Goal: Register for event/course

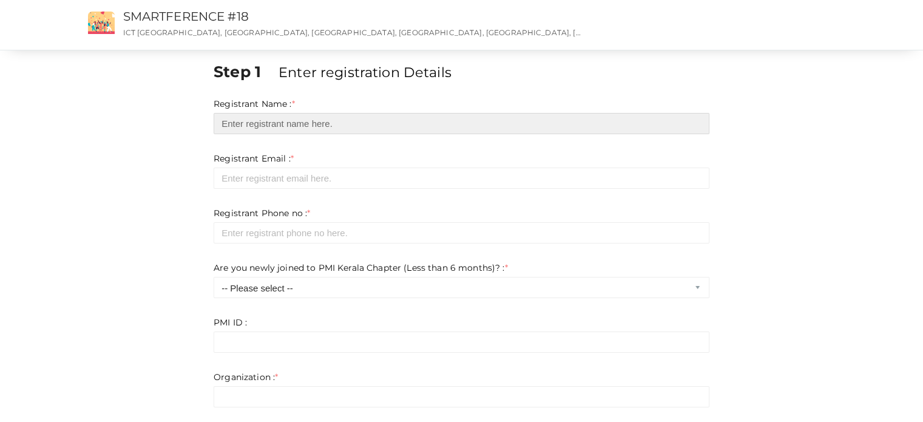
click at [268, 118] on input "text" at bounding box center [462, 123] width 496 height 21
click at [272, 127] on input "text" at bounding box center [462, 123] width 496 height 21
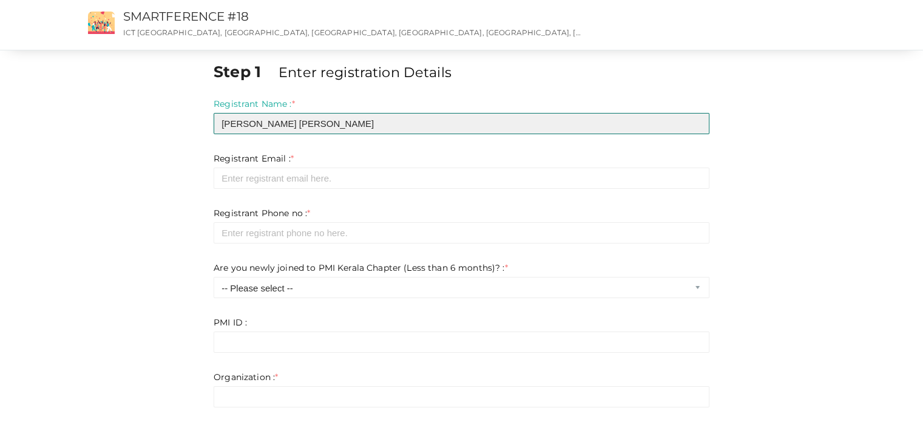
type input "Ajay Maria Arputham"
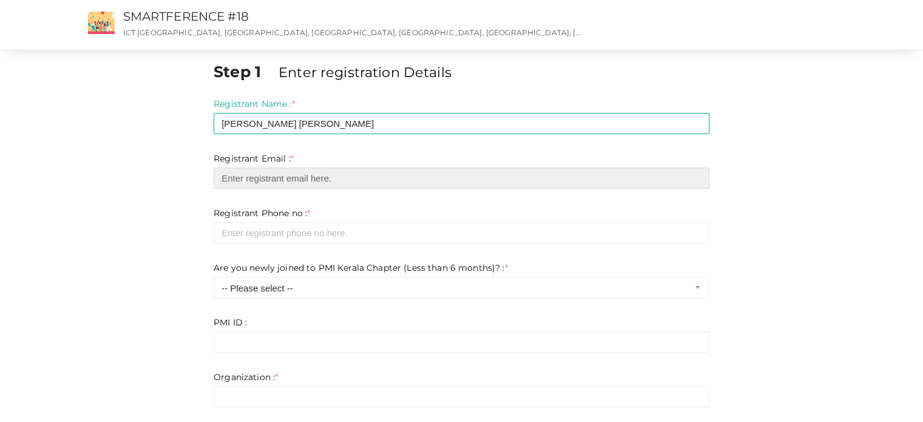
click at [362, 175] on input "email" at bounding box center [462, 177] width 496 height 21
type input "ajay.squ@gmail.com"
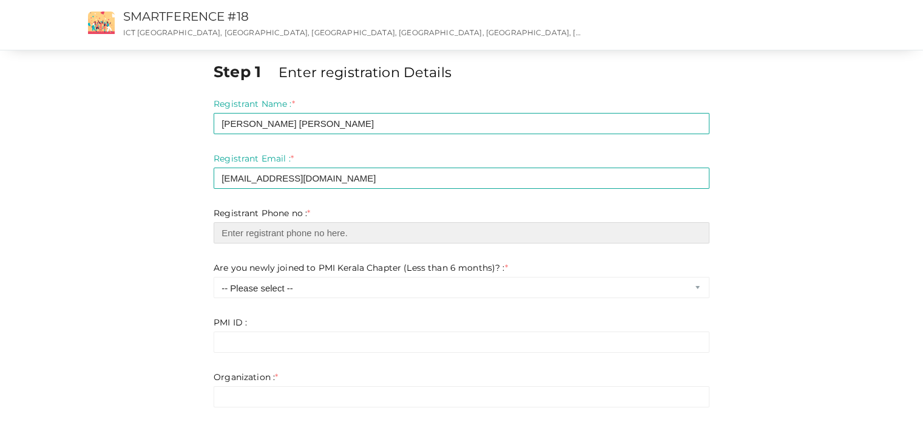
click at [319, 236] on input "number" at bounding box center [462, 232] width 496 height 21
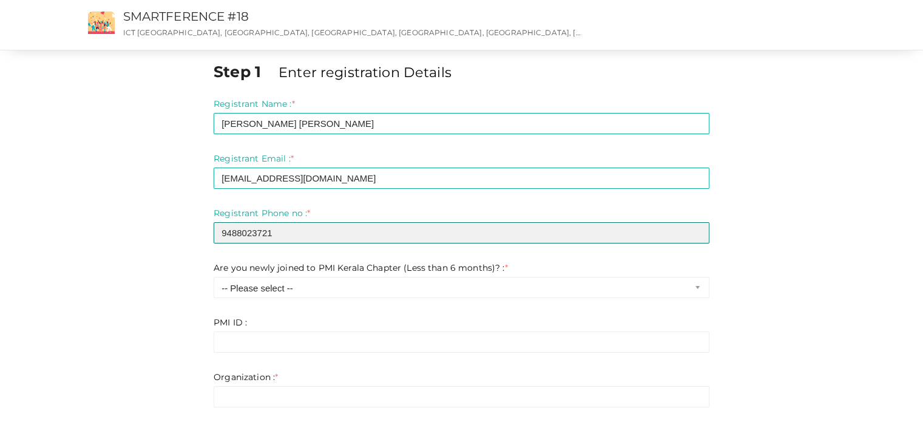
type input "9488023721"
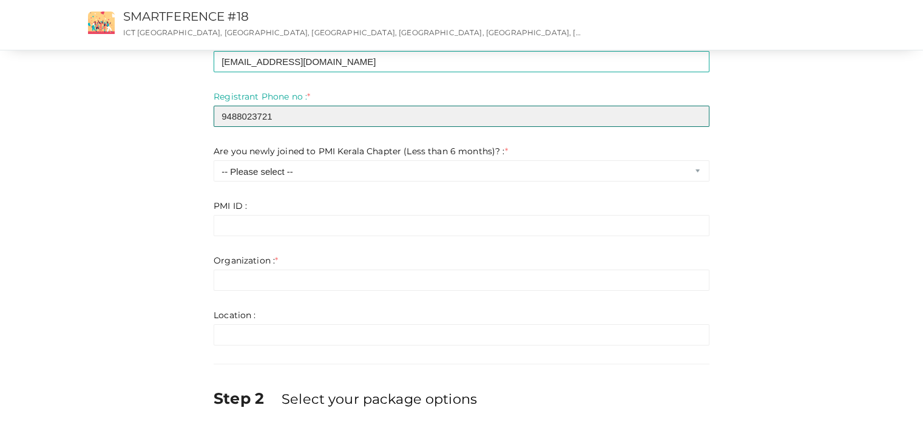
scroll to position [121, 0]
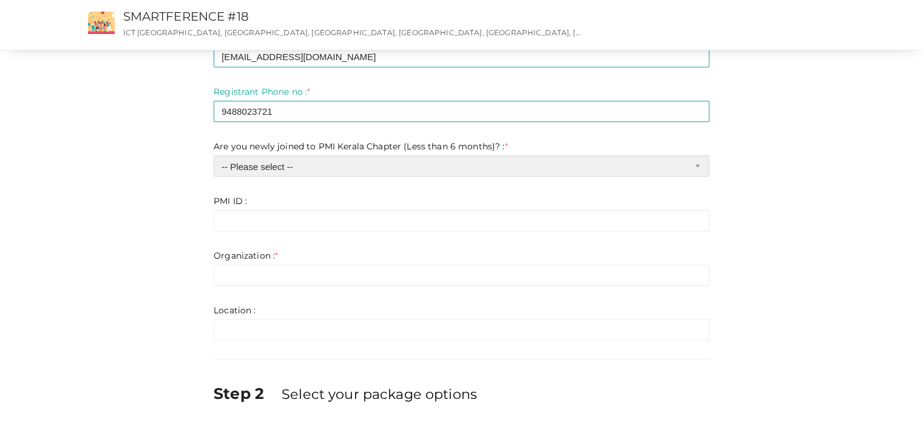
click at [339, 163] on select "-- Please select -- Yes No" at bounding box center [462, 165] width 496 height 21
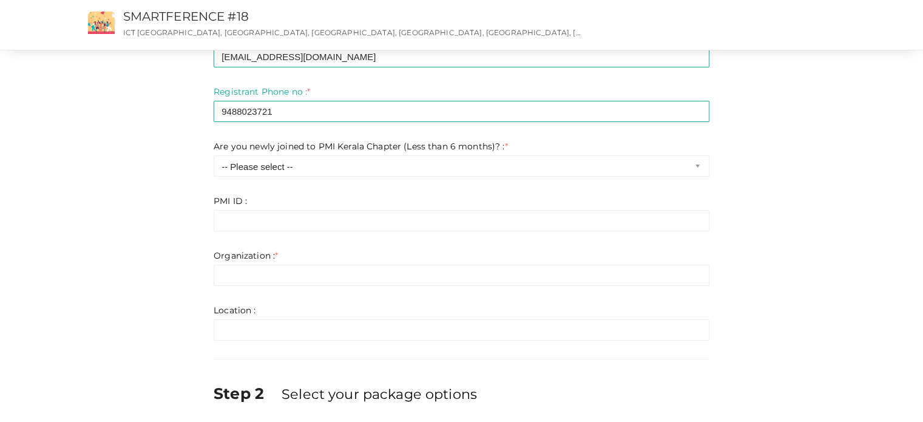
click at [121, 126] on div "Step 1 Enter registration Details Registrant Name : * Ajay Maria Arputham Requi…" at bounding box center [461, 241] width 789 height 604
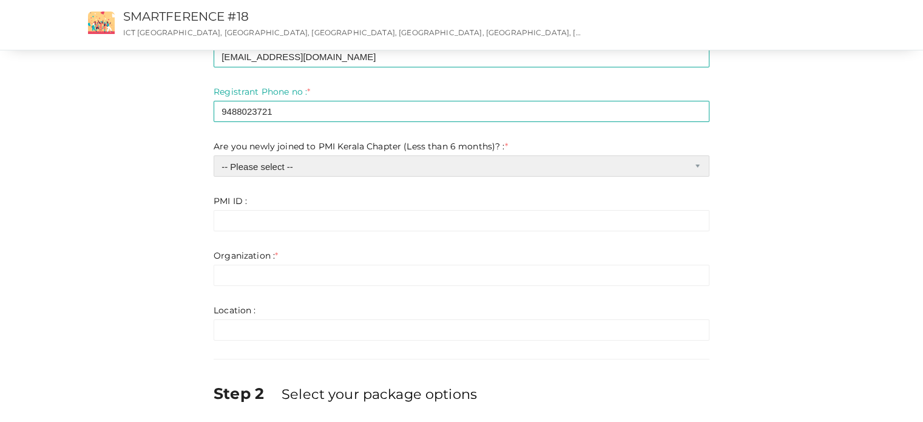
click at [255, 158] on select "-- Please select -- Yes No" at bounding box center [462, 165] width 496 height 21
select select "0"
click at [214, 155] on select "-- Please select -- Yes No" at bounding box center [462, 165] width 496 height 21
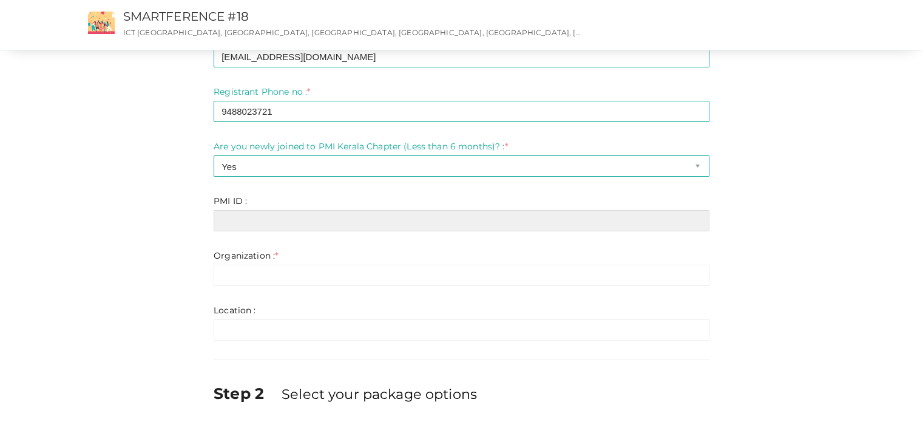
click at [354, 219] on input "text" at bounding box center [462, 220] width 496 height 21
paste input "11595645"
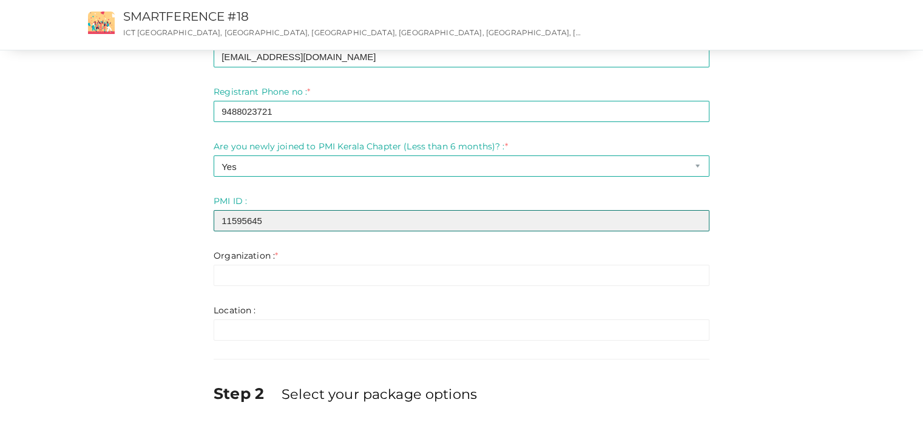
type input "11595645"
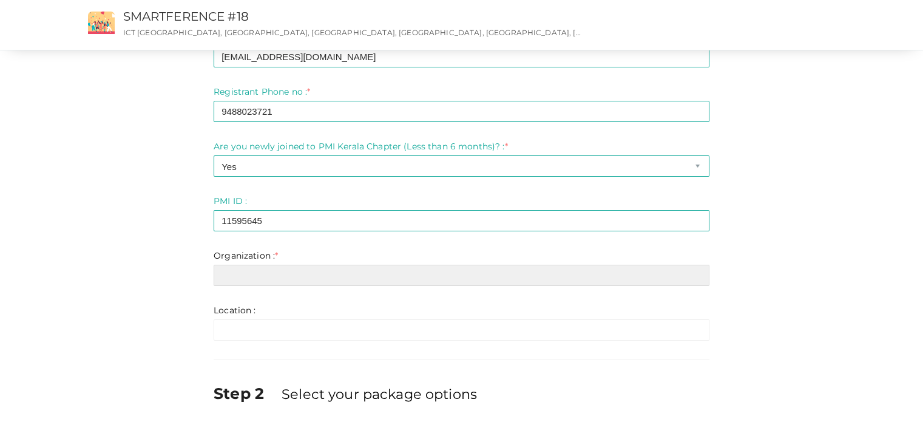
click at [272, 271] on input "text" at bounding box center [462, 275] width 496 height 21
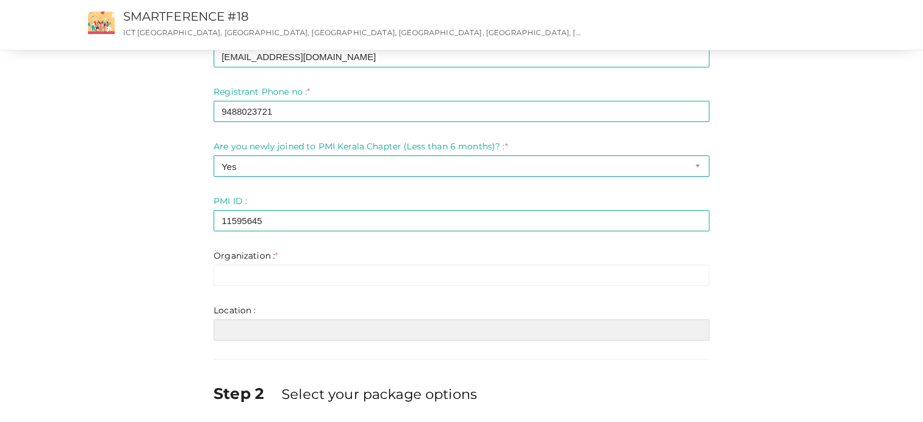
click at [248, 325] on input "text" at bounding box center [462, 329] width 496 height 21
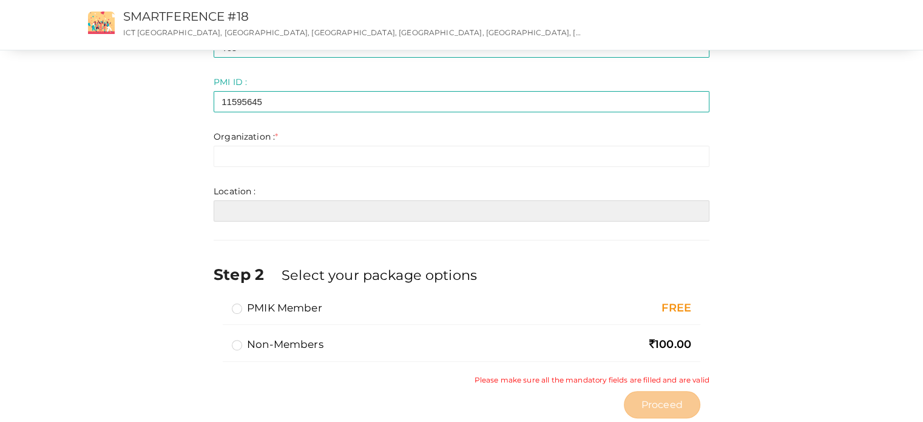
scroll to position [243, 0]
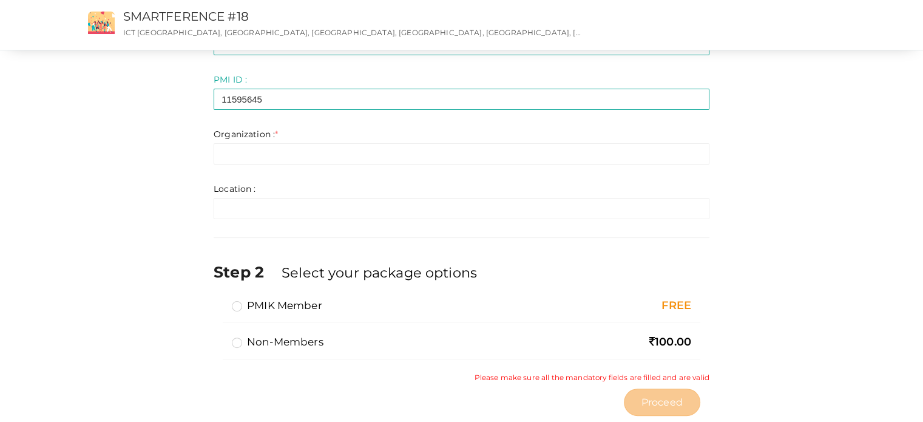
click at [237, 309] on label "PMIK Member" at bounding box center [277, 305] width 90 height 15
click at [220, 300] on input "PMIK Member" at bounding box center [220, 300] width 0 height 0
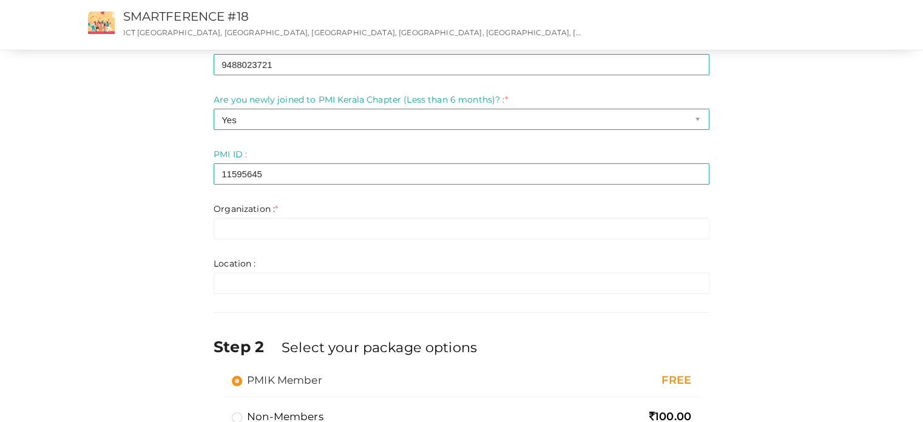
scroll to position [121, 0]
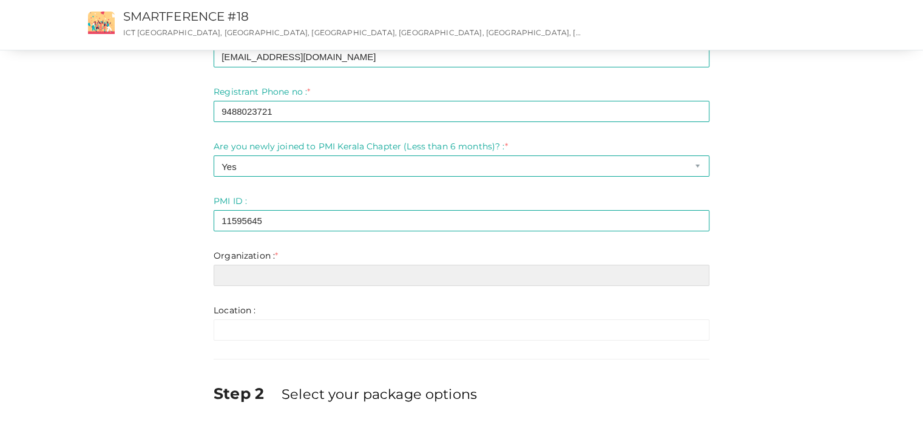
click at [245, 278] on input "text" at bounding box center [462, 275] width 496 height 21
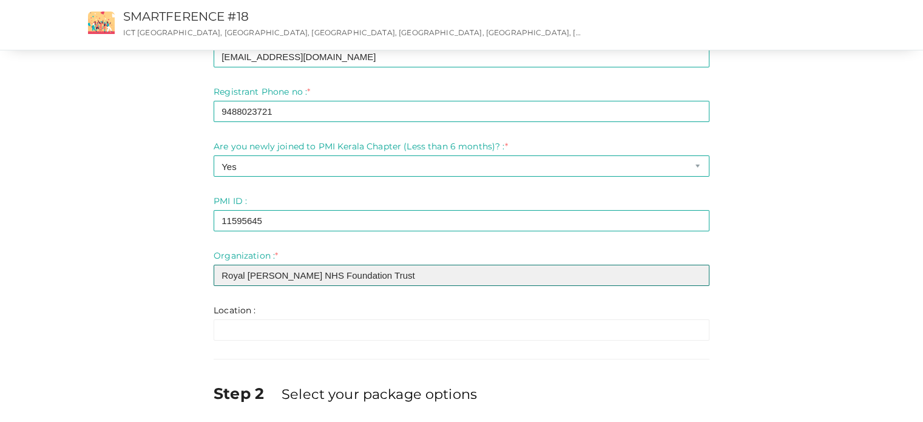
type input "Royal Bolton NHS Foundation Trust"
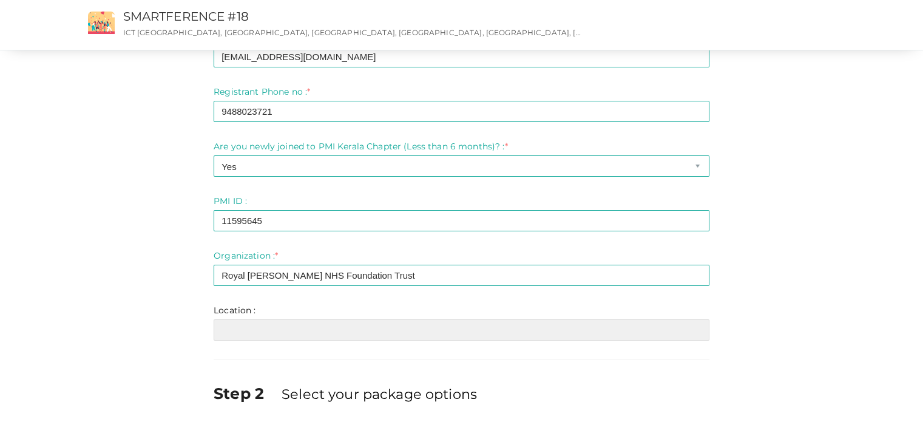
click at [262, 325] on input "text" at bounding box center [462, 329] width 496 height 21
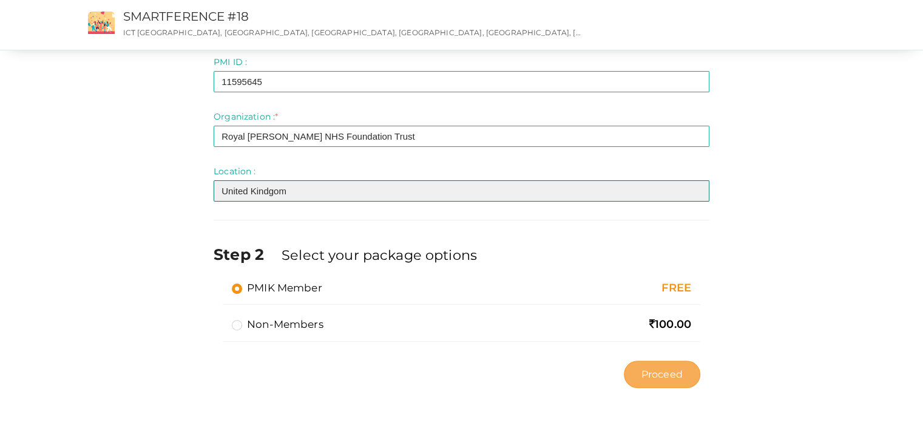
scroll to position [261, 0]
type input "United Kindgom"
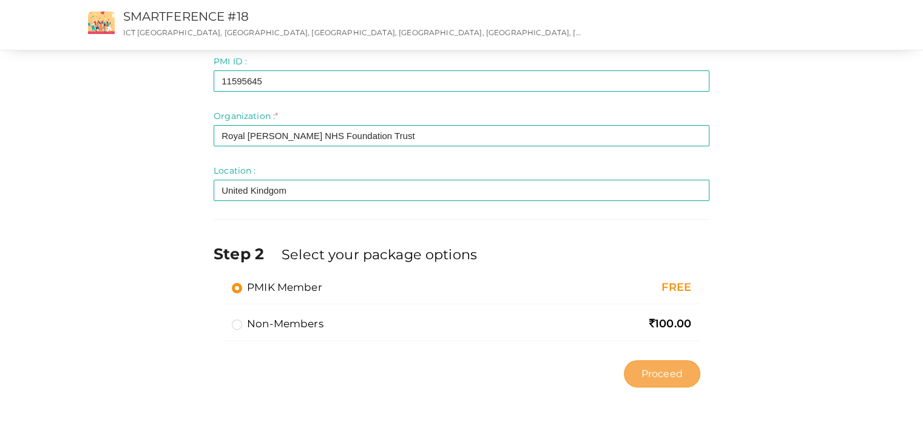
click at [668, 371] on span "Proceed" at bounding box center [661, 373] width 41 height 14
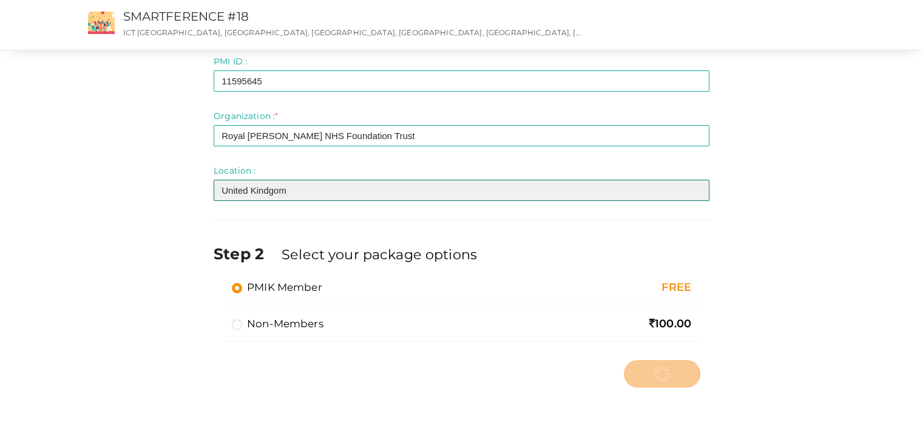
click at [282, 189] on input "United Kindgom" at bounding box center [462, 190] width 496 height 21
click at [270, 189] on input "United Kindgom" at bounding box center [462, 190] width 496 height 21
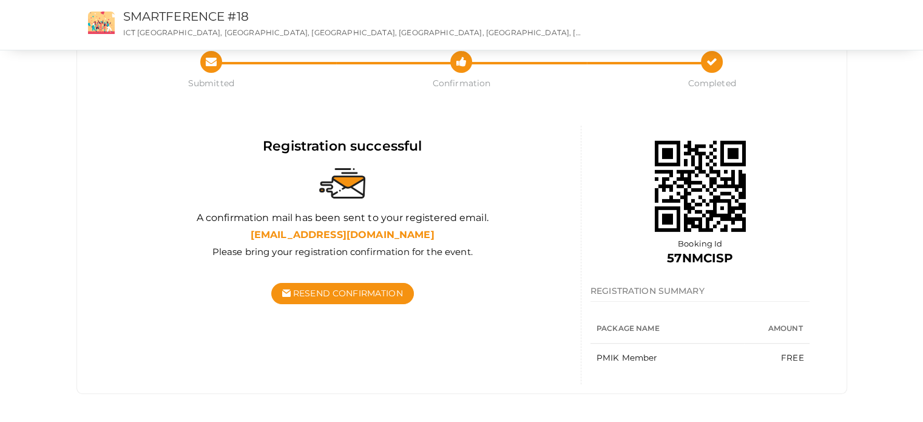
scroll to position [46, 0]
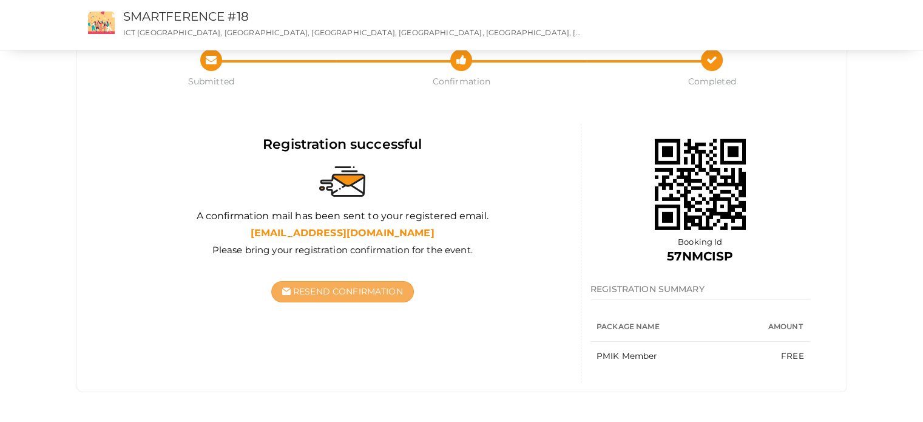
click at [345, 293] on span "Resend Confirmation" at bounding box center [348, 291] width 110 height 11
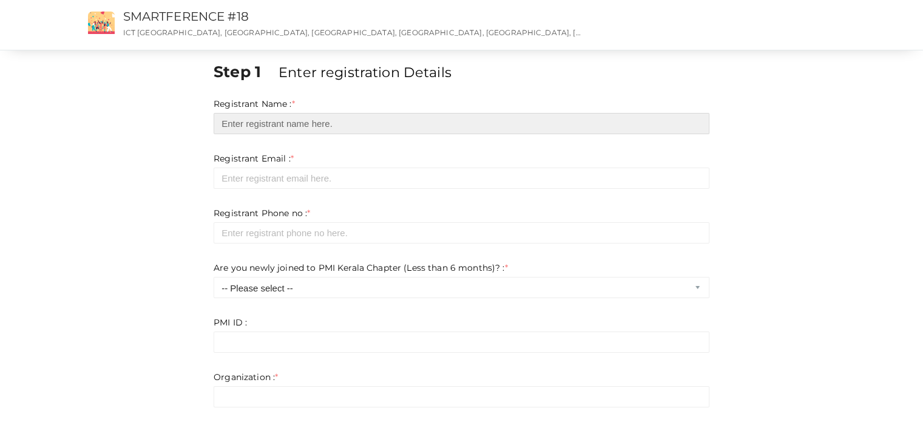
click at [365, 115] on input "text" at bounding box center [462, 123] width 496 height 21
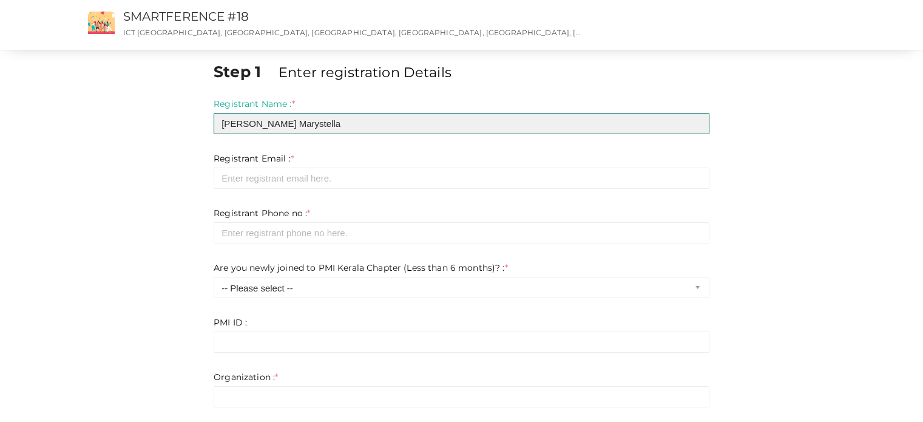
type input "[PERSON_NAME] Marystella"
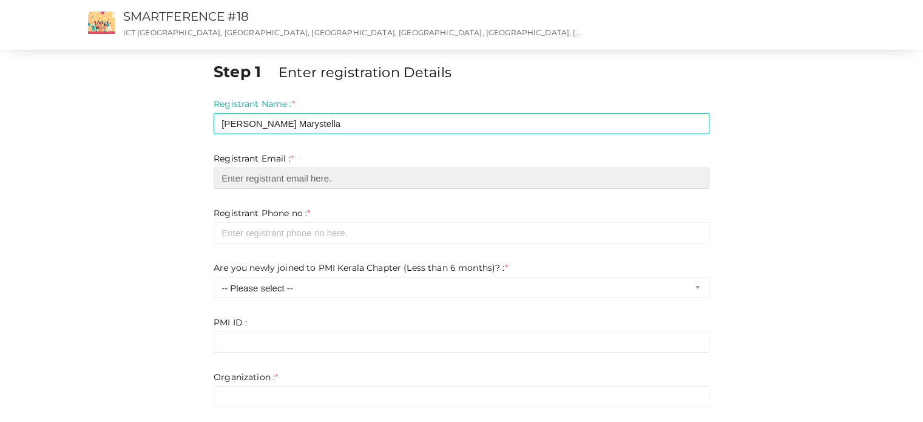
click at [272, 181] on input "email" at bounding box center [462, 177] width 496 height 21
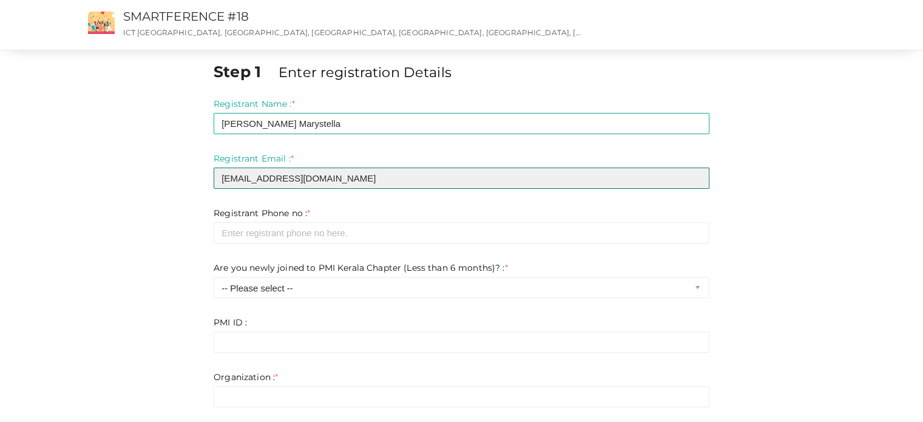
type input "[EMAIL_ADDRESS][DOMAIN_NAME]"
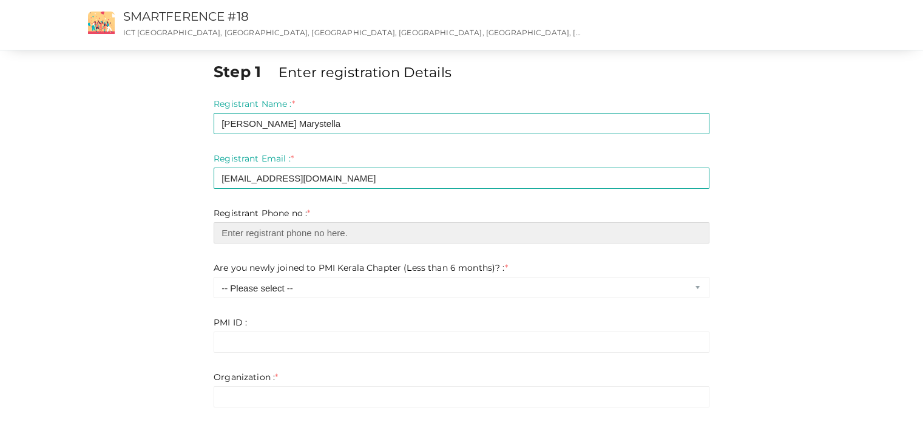
click at [246, 241] on input "number" at bounding box center [462, 232] width 496 height 21
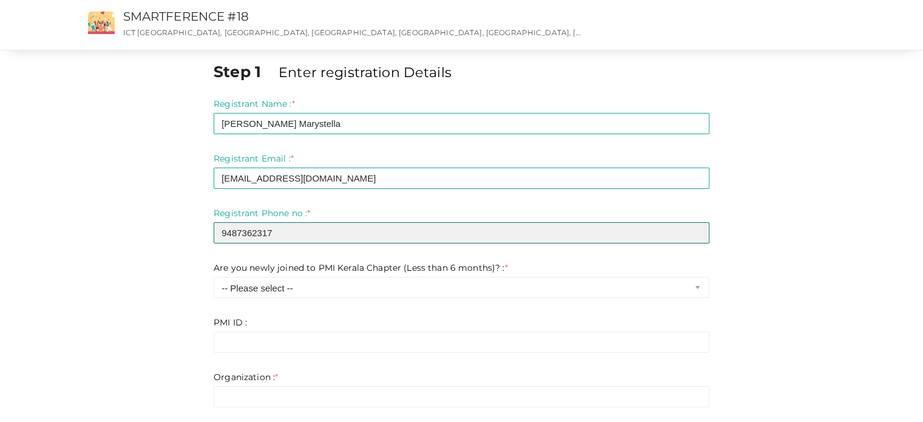
type input "9487362317"
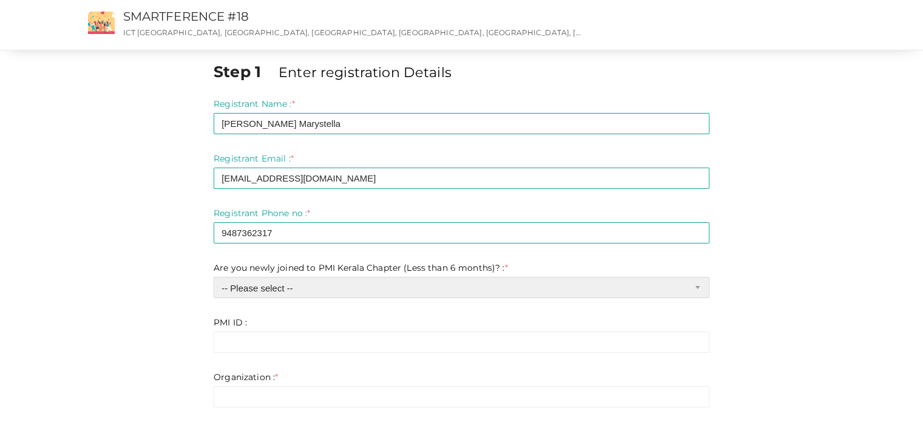
click at [257, 283] on select "-- Please select -- Yes No" at bounding box center [462, 287] width 496 height 21
select select "0"
click at [214, 277] on select "-- Please select -- Yes No" at bounding box center [462, 287] width 496 height 21
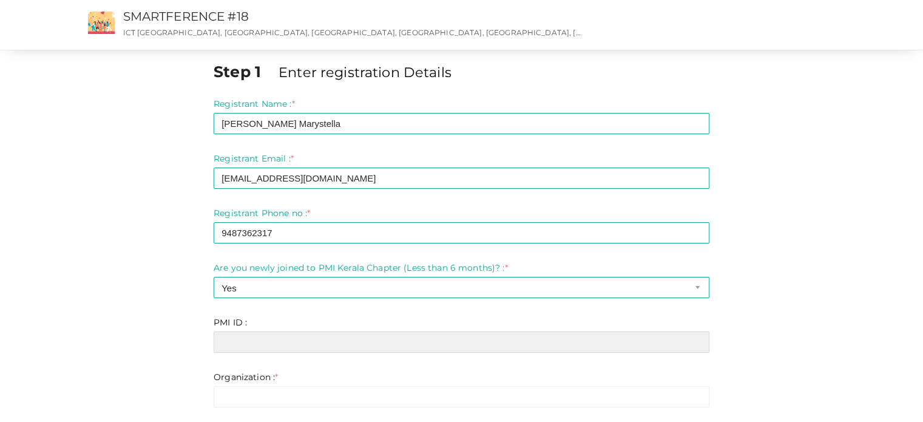
click at [240, 333] on input "text" at bounding box center [462, 341] width 496 height 21
paste input "ID 11674206"
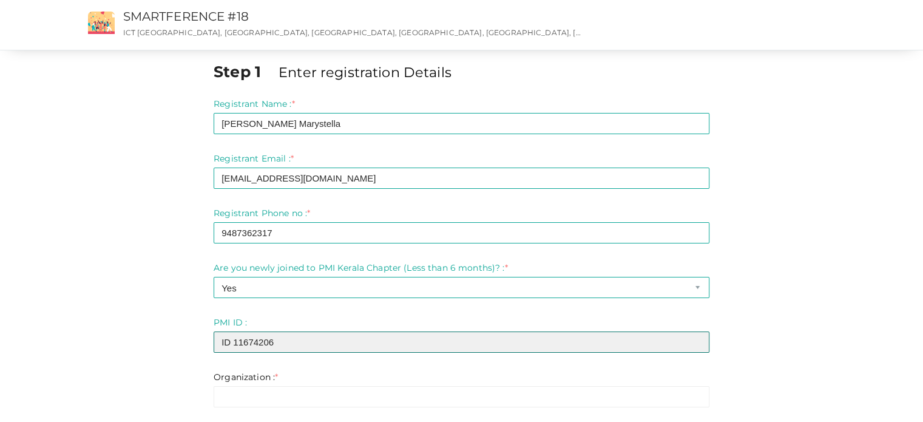
drag, startPoint x: 235, startPoint y: 340, endPoint x: 198, endPoint y: 341, distance: 37.0
click at [198, 341] on div "Step 1 Enter registration Details Registrant Name : * [PERSON_NAME] Marystella …" at bounding box center [461, 363] width 789 height 604
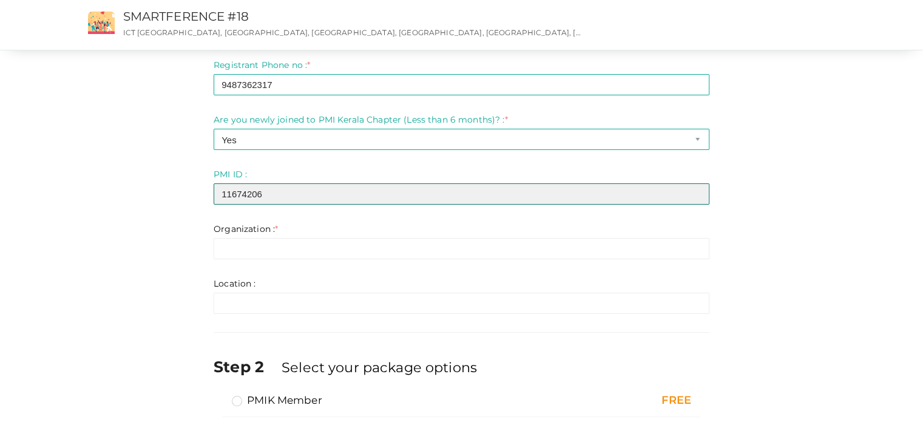
scroll to position [182, 0]
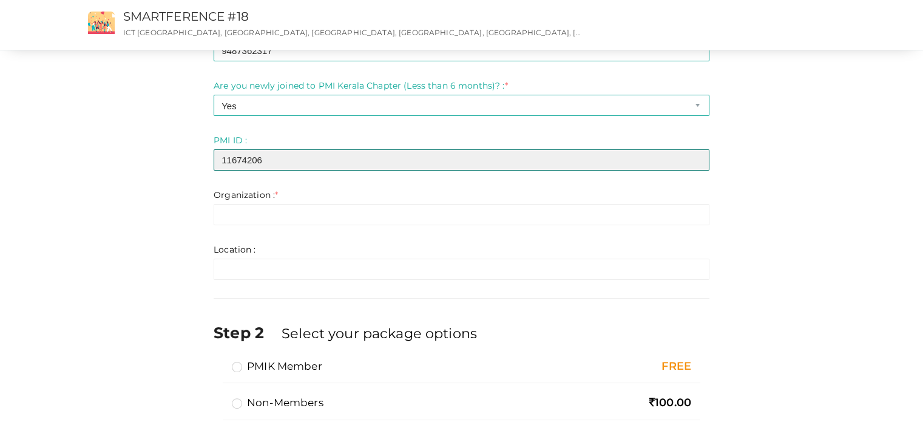
type input "11674206"
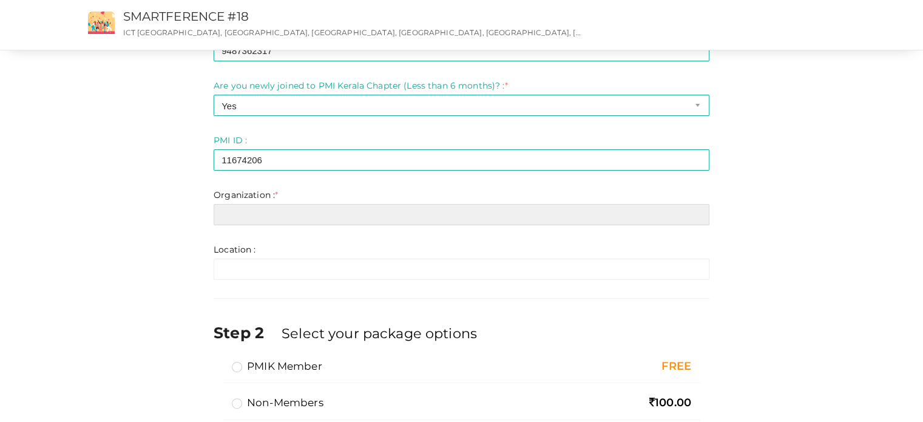
click at [253, 209] on input "text" at bounding box center [462, 214] width 496 height 21
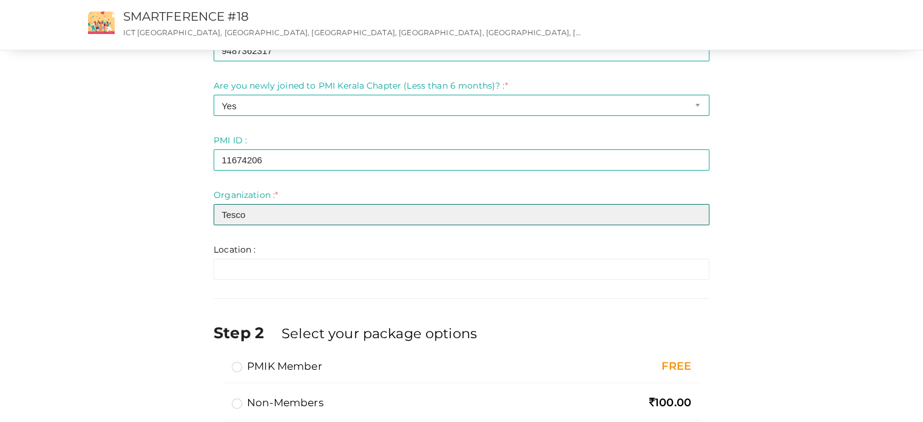
type input "Tesco"
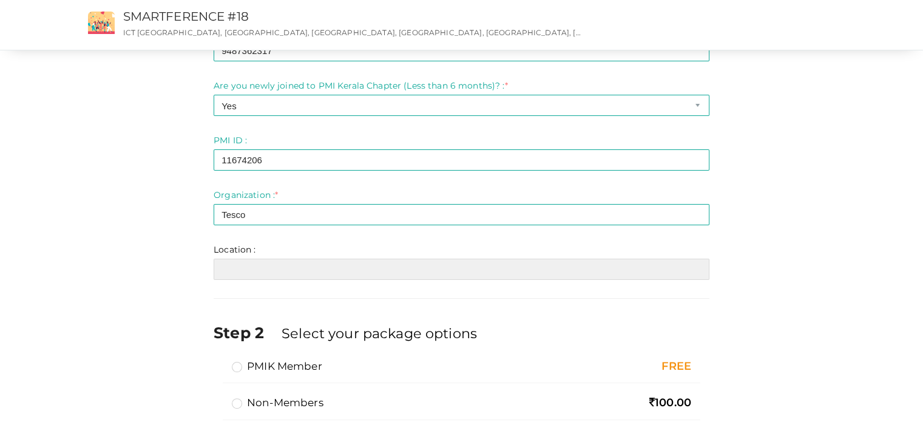
click at [226, 271] on input "text" at bounding box center [462, 268] width 496 height 21
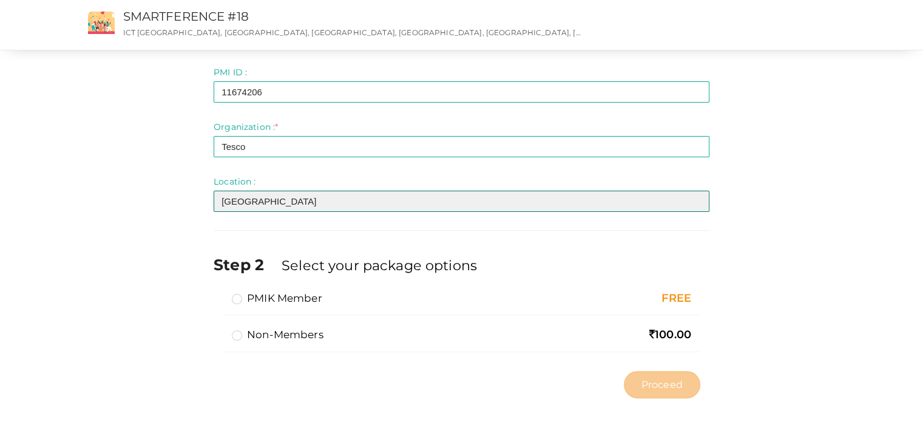
scroll to position [261, 0]
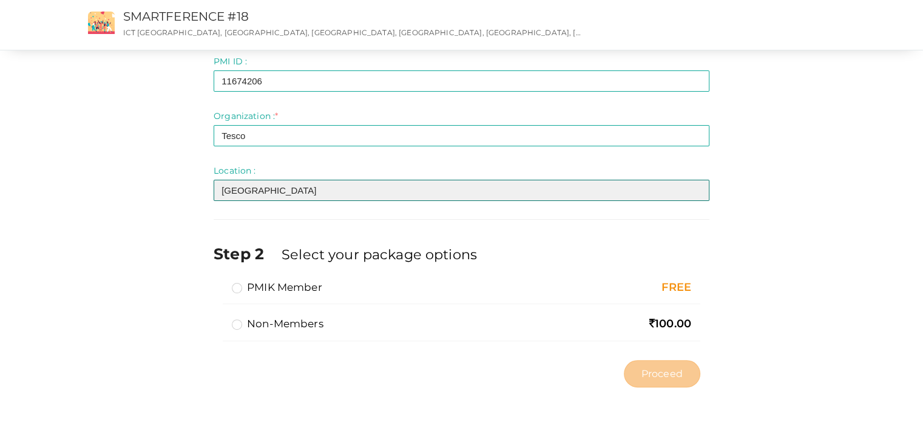
type input "[GEOGRAPHIC_DATA]"
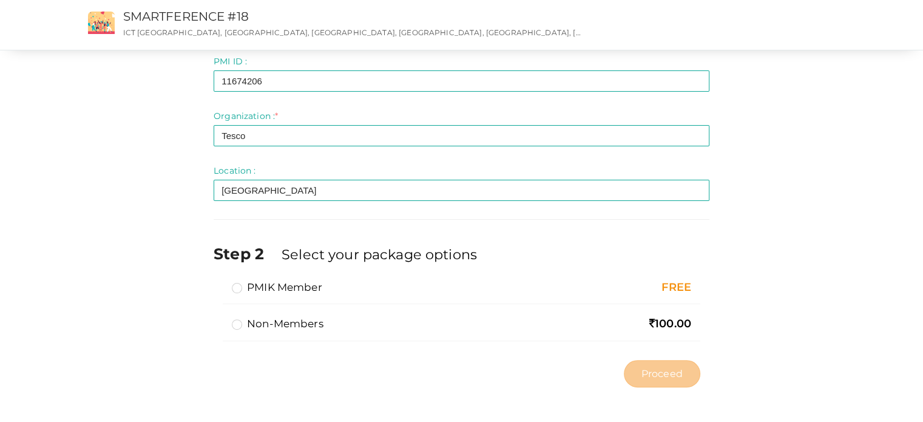
click at [234, 285] on label "PMIK Member" at bounding box center [277, 287] width 90 height 15
click at [220, 282] on input "PMIK Member" at bounding box center [220, 282] width 0 height 0
click at [663, 376] on span "Proceed" at bounding box center [661, 373] width 41 height 14
